Goal: Information Seeking & Learning: Learn about a topic

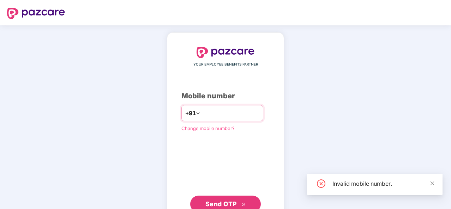
click at [202, 113] on input "********" at bounding box center [231, 113] width 58 height 11
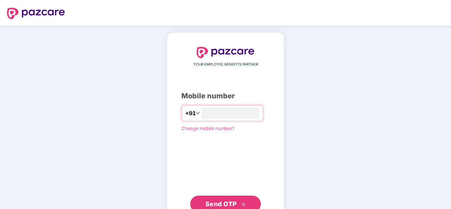
type input "**********"
click at [228, 201] on span "Send OTP" at bounding box center [220, 203] width 31 height 7
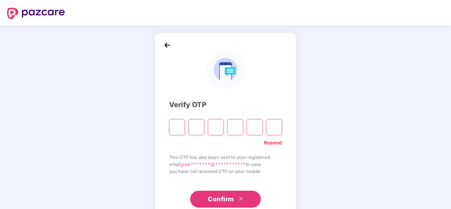
type input "*"
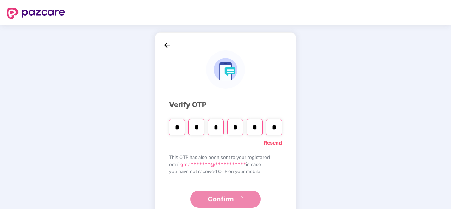
type input "*"
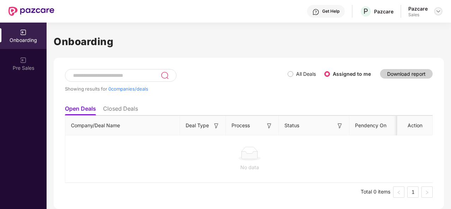
click at [441, 9] on img at bounding box center [439, 11] width 6 height 6
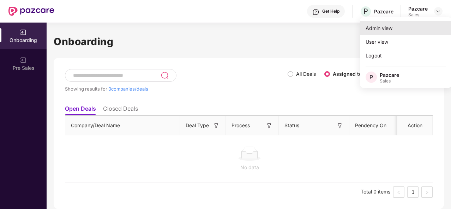
click at [396, 27] on div "Admin view" at bounding box center [406, 28] width 92 height 14
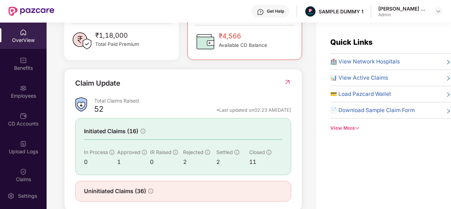
scroll to position [209, 0]
click at [366, 66] on div "🏥 View Network Hospitals 📊 View Active Claims 💳 Load Pazcard Wallet 📄 Download …" at bounding box center [390, 89] width 121 height 62
click at [361, 60] on span "🏥 View Network Hospitals" at bounding box center [365, 62] width 70 height 8
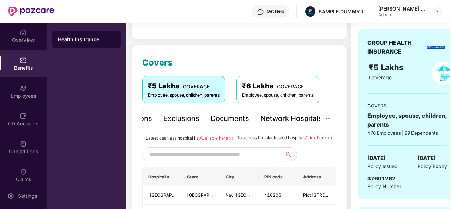
scroll to position [85, 0]
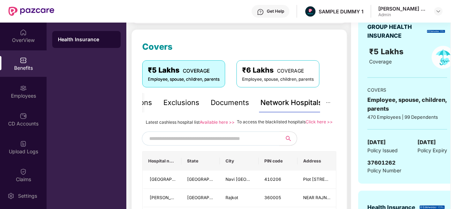
click at [238, 144] on input "text" at bounding box center [209, 138] width 121 height 11
type input "******"
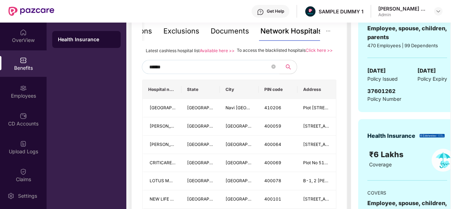
scroll to position [158, 0]
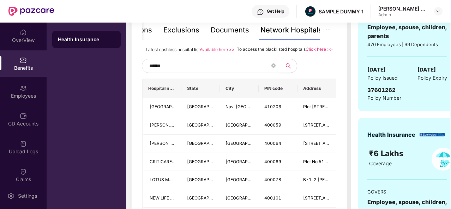
click at [229, 30] on div "Documents" at bounding box center [230, 30] width 38 height 11
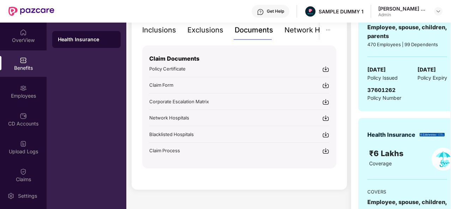
click at [169, 30] on div "Inclusions" at bounding box center [159, 30] width 34 height 11
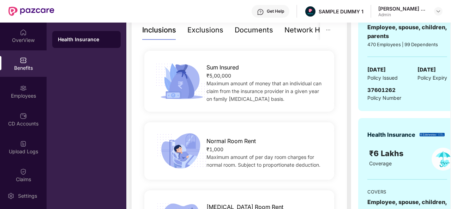
click at [169, 30] on div "Inclusions" at bounding box center [159, 30] width 34 height 11
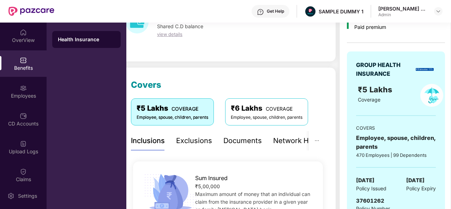
scroll to position [46, 0]
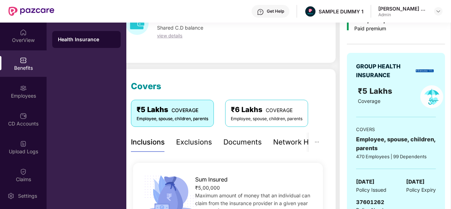
click at [189, 145] on div "Exclusions" at bounding box center [194, 142] width 36 height 11
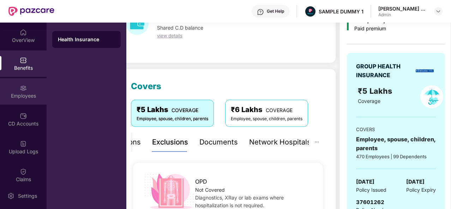
click at [27, 84] on div "Employees" at bounding box center [23, 91] width 47 height 26
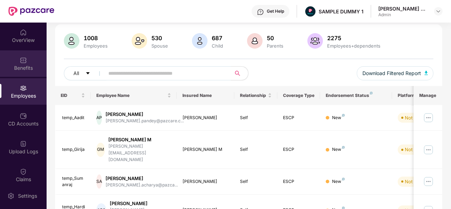
click at [23, 67] on div "Benefits" at bounding box center [23, 68] width 47 height 7
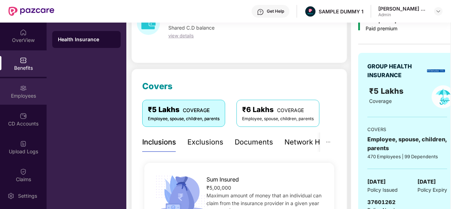
click at [23, 88] on img at bounding box center [23, 88] width 7 height 7
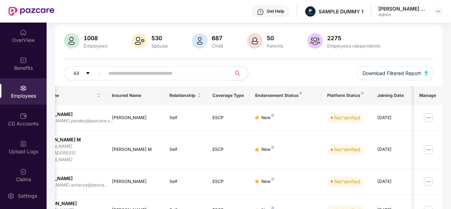
scroll to position [0, 0]
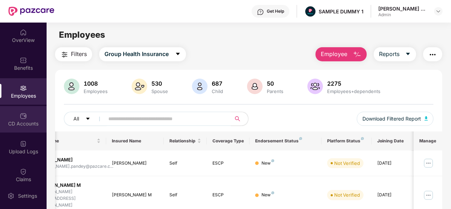
click at [24, 117] on img at bounding box center [23, 116] width 7 height 7
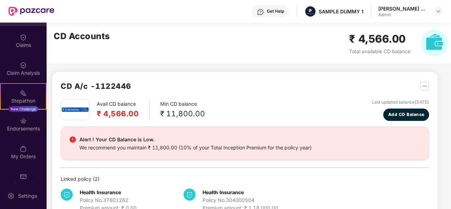
scroll to position [136, 0]
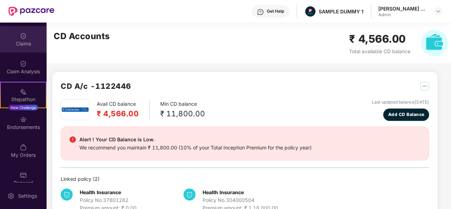
click at [30, 31] on div "Claims" at bounding box center [23, 39] width 47 height 26
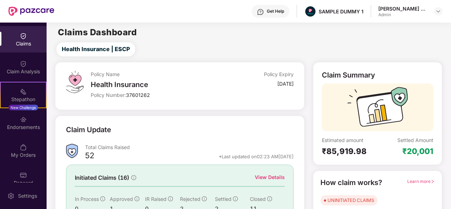
click at [272, 180] on div "View Details" at bounding box center [270, 178] width 30 height 8
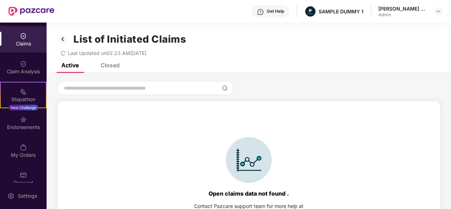
click at [108, 66] on div "Closed" at bounding box center [110, 65] width 19 height 7
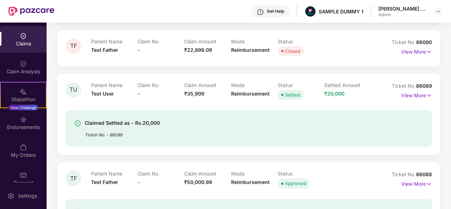
scroll to position [447, 0]
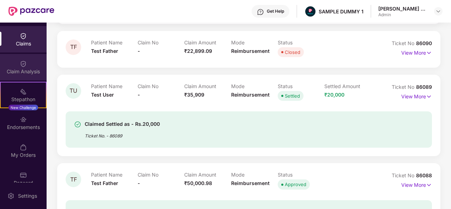
click at [38, 66] on div "Claim Analysis" at bounding box center [23, 67] width 47 height 26
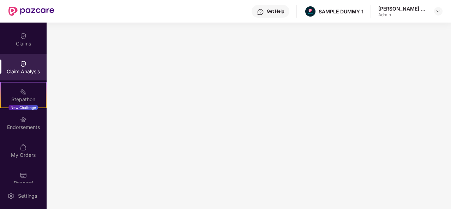
scroll to position [0, 0]
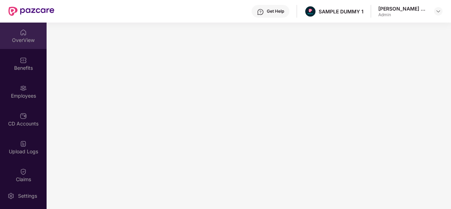
click at [23, 31] on img at bounding box center [23, 32] width 7 height 7
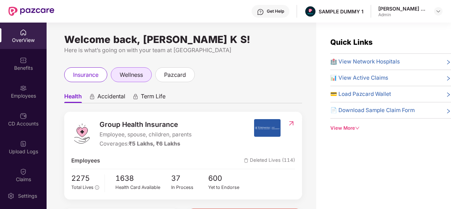
click at [144, 78] on div "wellness" at bounding box center [131, 74] width 41 height 15
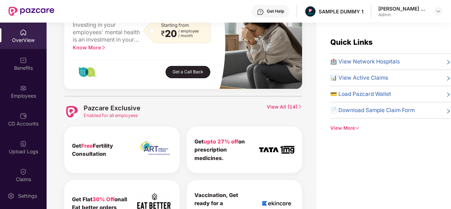
scroll to position [275, 0]
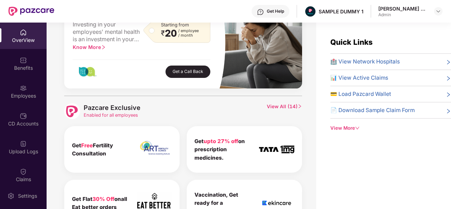
click at [281, 105] on span "View All ( 14 )" at bounding box center [284, 111] width 35 height 16
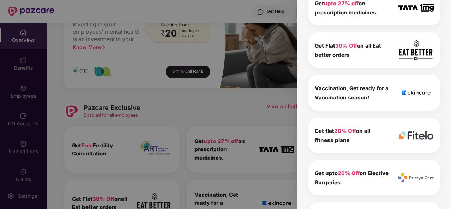
scroll to position [0, 0]
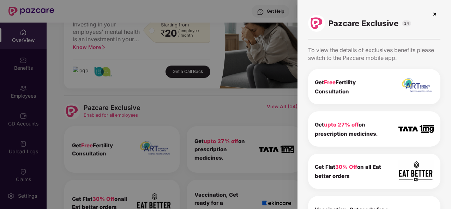
click at [435, 14] on img at bounding box center [434, 13] width 11 height 11
